Goal: Transaction & Acquisition: Purchase product/service

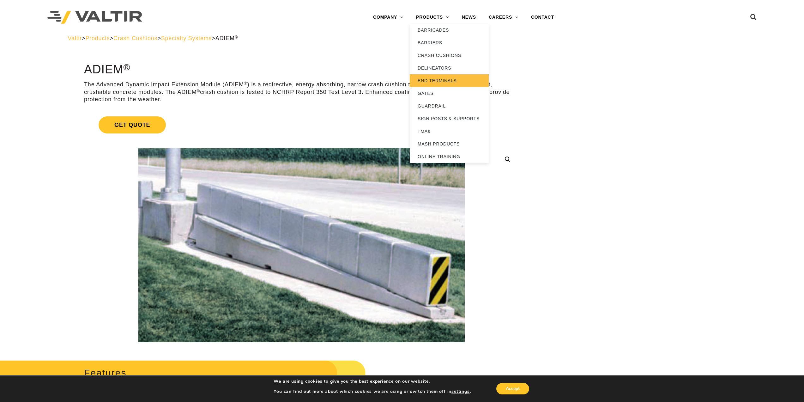
click at [446, 80] on link "END TERMINALS" at bounding box center [449, 80] width 79 height 13
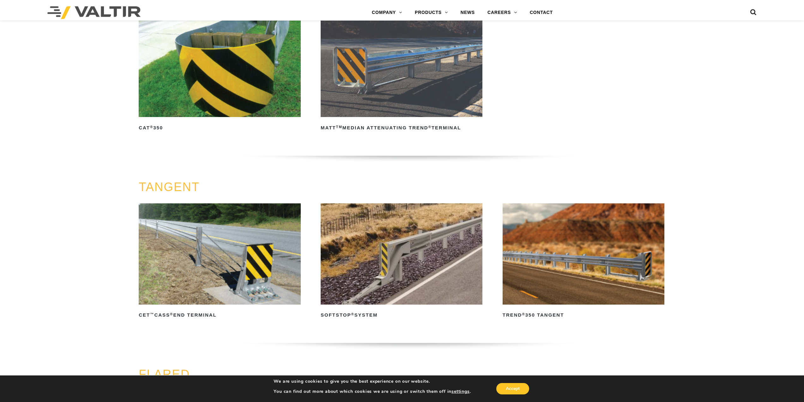
scroll to position [537, 0]
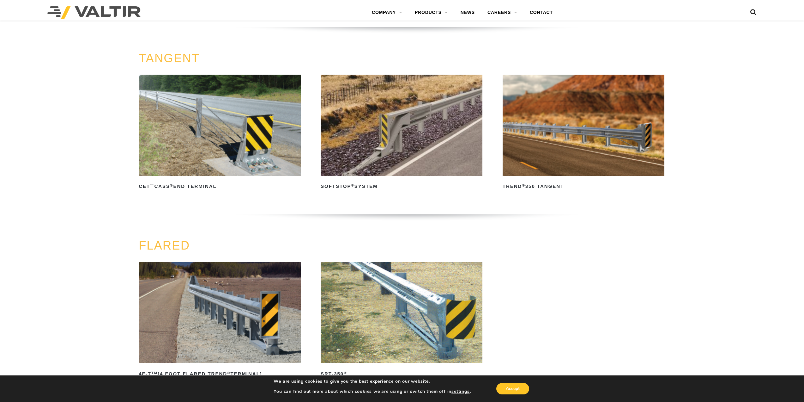
click at [391, 146] on img at bounding box center [402, 125] width 162 height 101
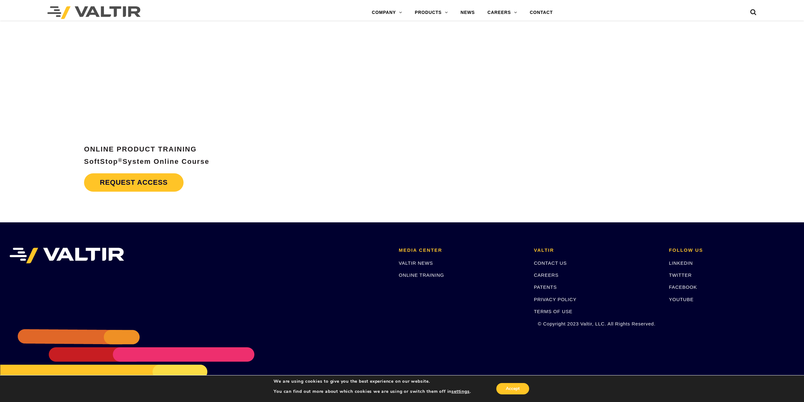
scroll to position [3243, 0]
